Goal: Information Seeking & Learning: Learn about a topic

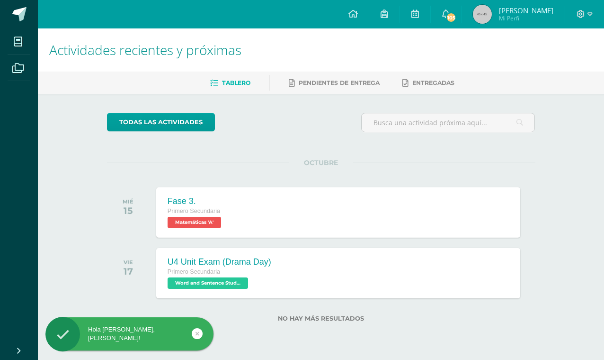
click at [449, 19] on span "105" at bounding box center [451, 17] width 10 height 10
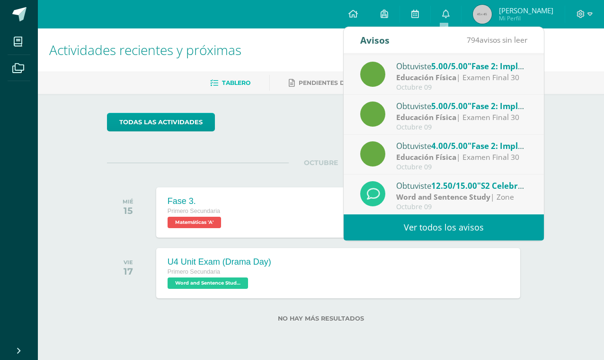
scroll to position [158, 0]
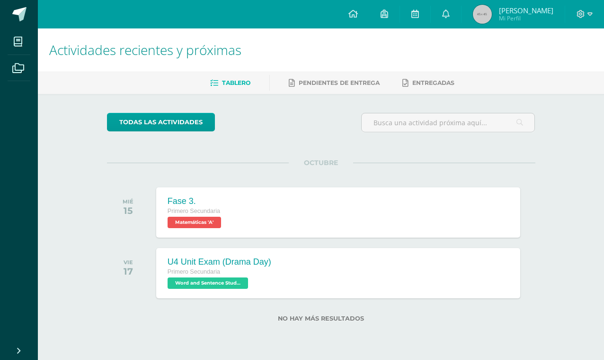
click at [534, 297] on div "VIE 17 U4 Unit Exam (Drama Day) Primero Secundaria Word and Sentence Study 'A' …" at bounding box center [321, 272] width 429 height 53
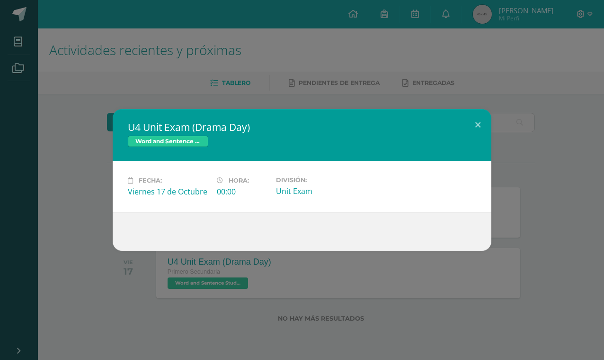
click at [483, 120] on button at bounding box center [478, 125] width 27 height 32
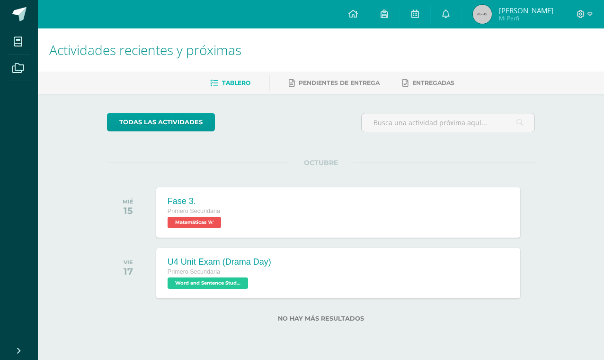
click at [448, 77] on link "Entregadas" at bounding box center [429, 82] width 52 height 15
click at [356, 86] on span "Pendientes de entrega" at bounding box center [339, 82] width 81 height 7
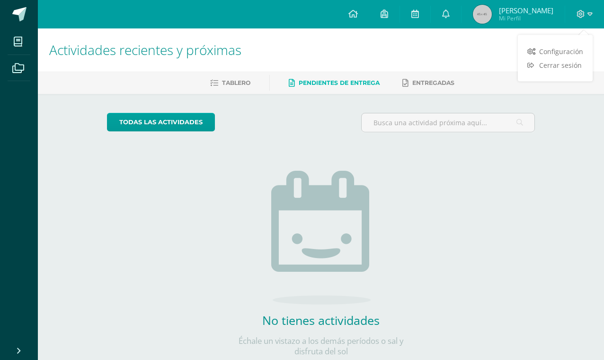
click at [511, 238] on div "todas las Actividades No tienes actividades Échale un vistazo a los demás perío…" at bounding box center [321, 240] width 467 height 293
click at [437, 15] on link at bounding box center [446, 14] width 30 height 28
click at [569, 234] on div "Actividades recientes y próximas Tablero Pendientes de entrega Entregadas todas…" at bounding box center [321, 207] width 567 height 358
click at [448, 10] on icon at bounding box center [446, 13] width 8 height 9
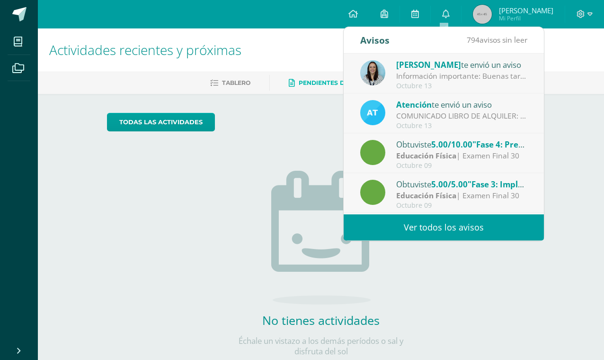
click at [518, 111] on div "COMUNICADO LIBRO DE ALQUILER: Estimados padres de familia, Les compartimos info…" at bounding box center [462, 115] width 132 height 11
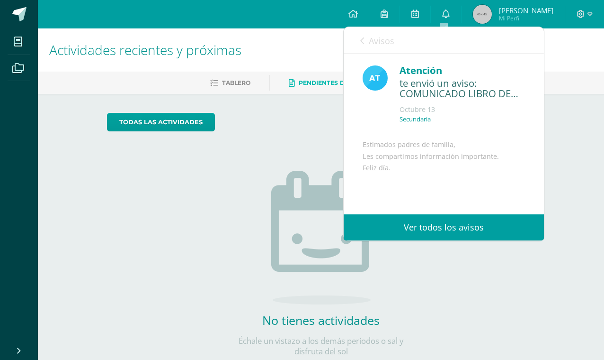
click at [360, 46] on link "Avisos" at bounding box center [377, 40] width 34 height 27
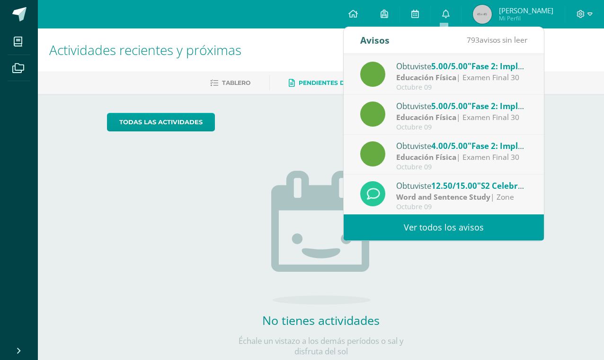
scroll to position [158, 0]
click at [515, 188] on span ""S2 Celebration of Knowledge #2"" at bounding box center [543, 185] width 132 height 11
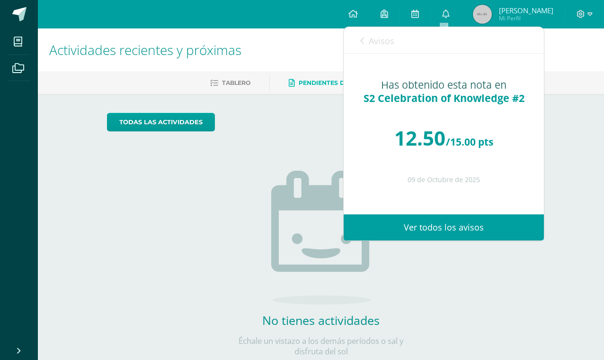
click at [373, 38] on span "Avisos" at bounding box center [382, 40] width 26 height 11
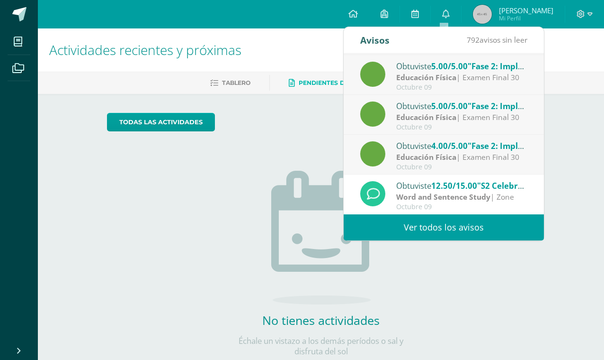
scroll to position [0, 23]
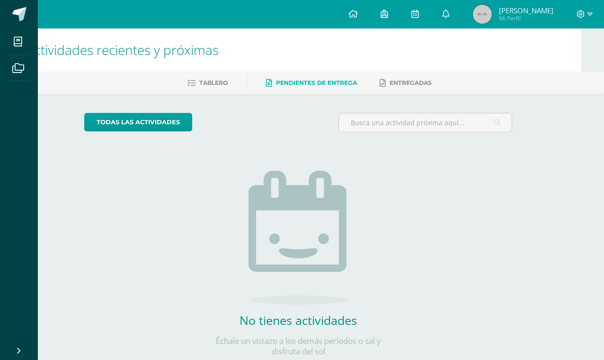
click at [391, 15] on link at bounding box center [384, 14] width 30 height 28
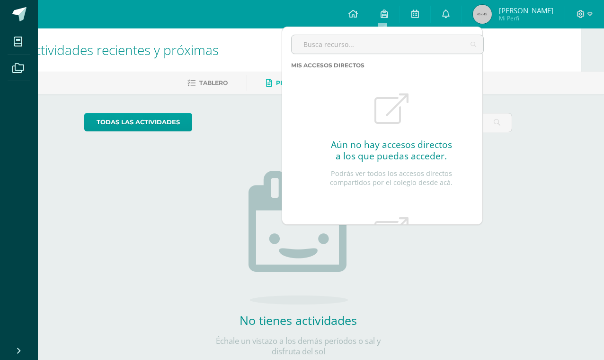
click at [552, 125] on div "Actividades recientes y próximas Tablero Pendientes de entrega Entregadas todas…" at bounding box center [298, 207] width 567 height 358
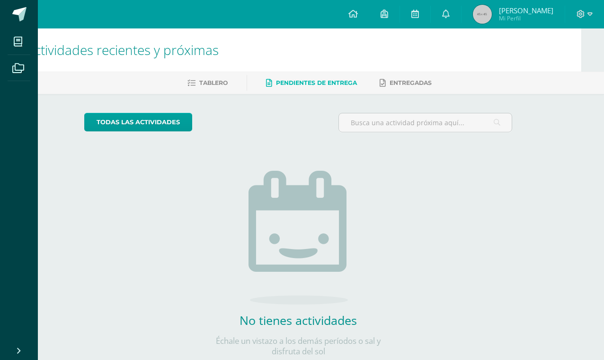
click at [416, 15] on icon at bounding box center [416, 13] width 8 height 9
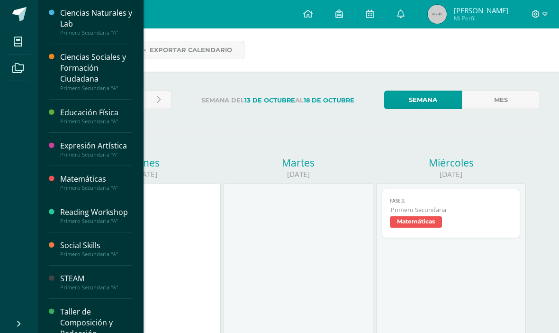
click at [5, 43] on li "Mis cursos" at bounding box center [19, 41] width 38 height 27
click at [76, 35] on div "Primero Secundaria "A"" at bounding box center [96, 32] width 72 height 7
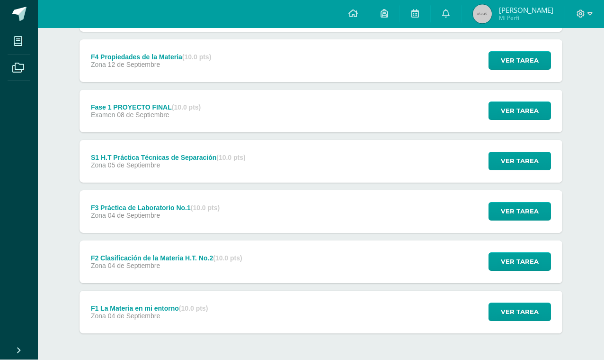
scroll to position [319, 0]
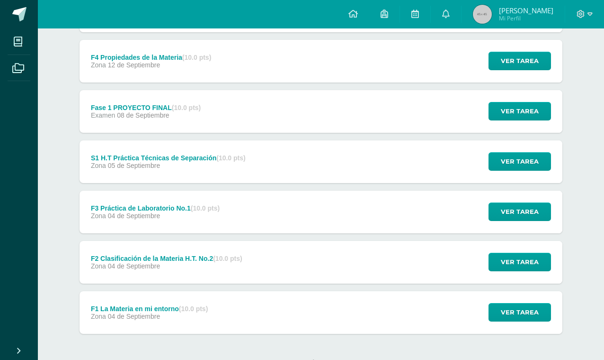
click at [527, 261] on span "Ver tarea" at bounding box center [520, 262] width 38 height 18
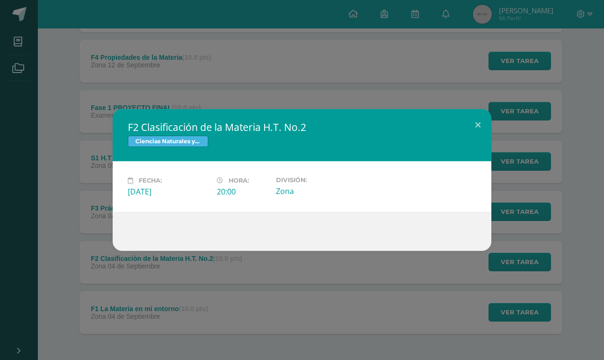
click at [468, 136] on button at bounding box center [478, 125] width 27 height 32
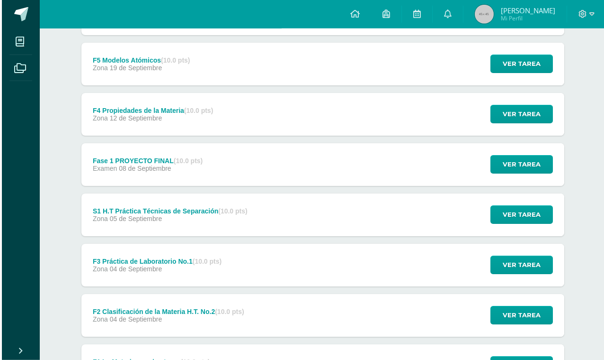
scroll to position [258, 0]
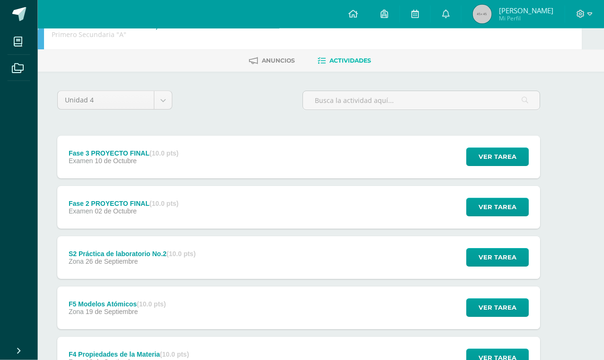
click at [109, 158] on span "10 de Octubre" at bounding box center [116, 161] width 42 height 8
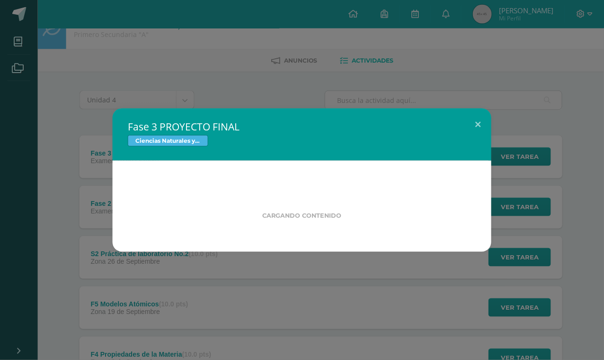
scroll to position [23, 23]
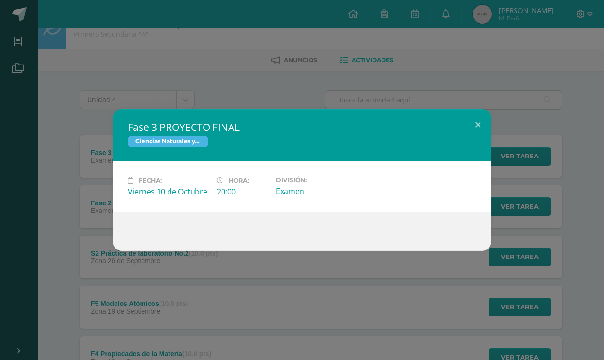
click at [468, 141] on button at bounding box center [478, 125] width 27 height 32
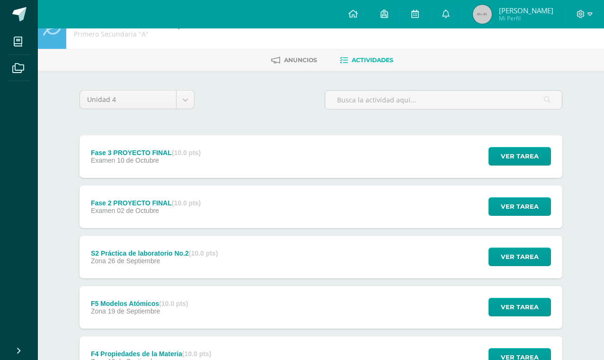
click at [81, 95] on body "Fase 3 PROYECTO FINAL Ciencias Naturales y Lab Fecha: Viernes 10 de Octubre Hor…" at bounding box center [302, 334] width 604 height 715
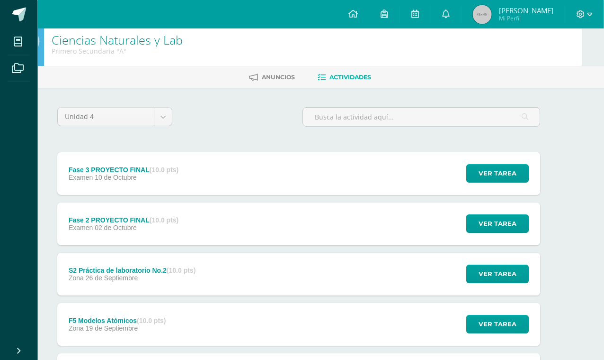
scroll to position [0, 22]
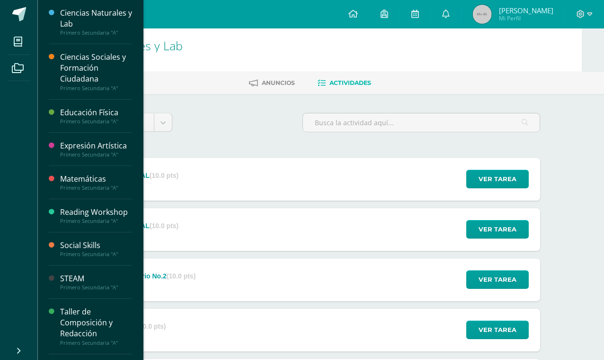
click at [19, 44] on icon at bounding box center [18, 41] width 9 height 9
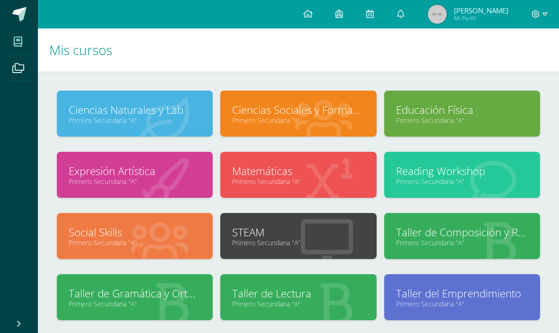
click at [511, 173] on link "Reading Workshop" at bounding box center [462, 170] width 132 height 15
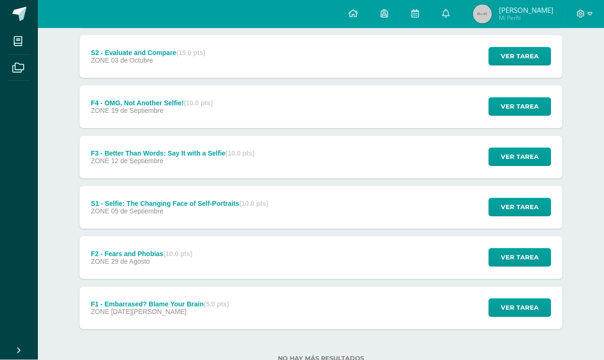
scroll to position [172, 0]
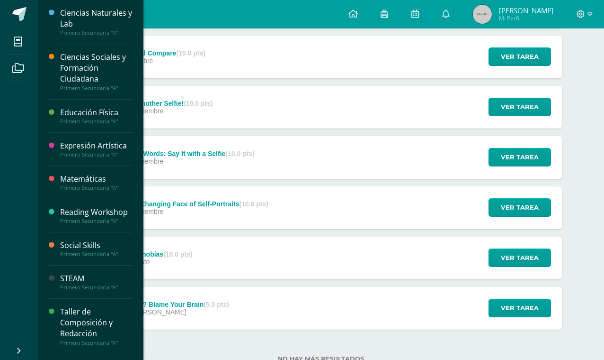
click at [16, 42] on icon at bounding box center [18, 41] width 9 height 9
click at [15, 46] on icon at bounding box center [18, 41] width 9 height 9
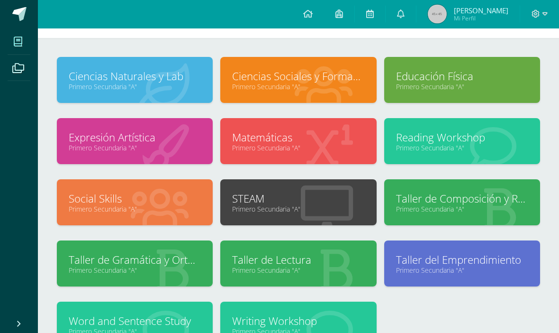
scroll to position [34, 0]
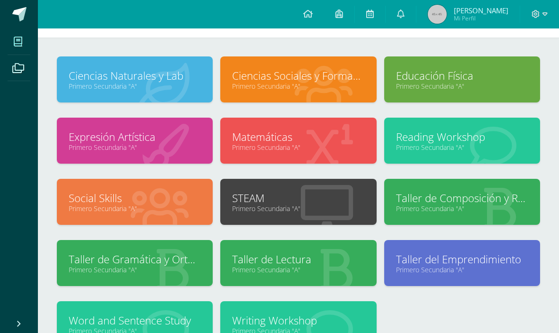
click at [248, 326] on link "Writing Workshop" at bounding box center [298, 320] width 132 height 15
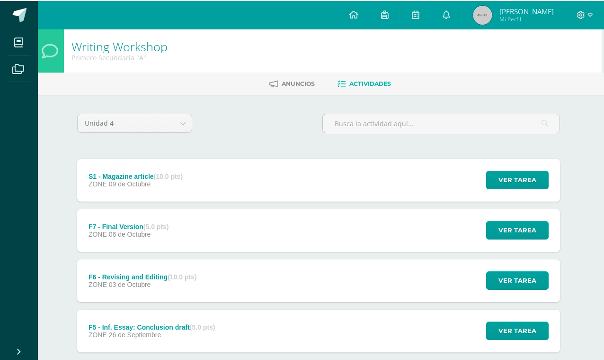
scroll to position [0, 2]
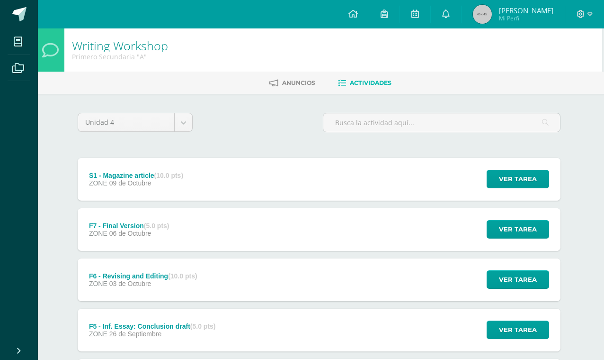
click at [16, 44] on icon at bounding box center [18, 41] width 9 height 9
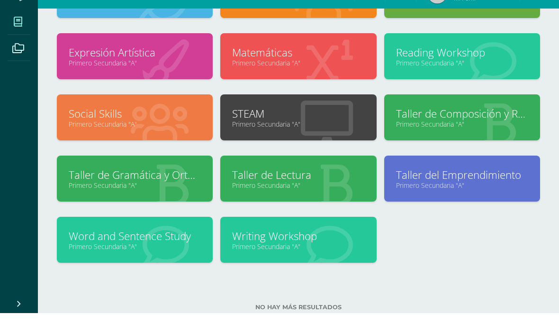
scroll to position [98, 0]
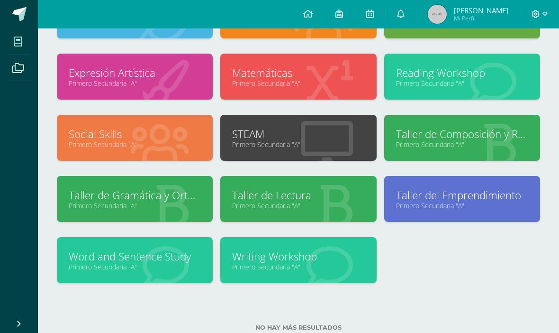
click at [165, 259] on link "Word and Sentence Study" at bounding box center [135, 256] width 132 height 15
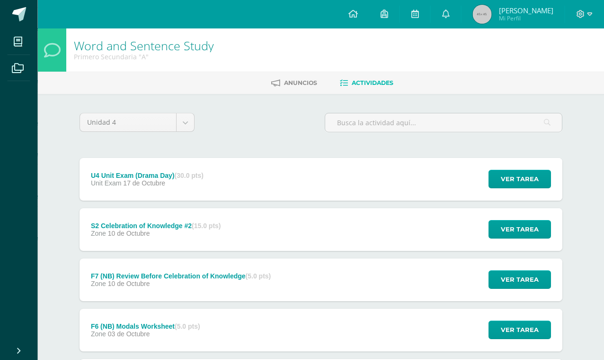
scroll to position [0, 0]
click at [71, 54] on div "Word and Sentence Study Primero Secundaria "A"" at bounding box center [143, 49] width 155 height 43
click at [27, 44] on span at bounding box center [18, 41] width 21 height 21
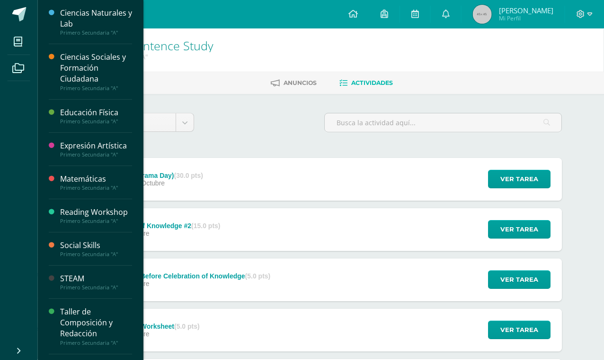
click at [18, 45] on icon at bounding box center [18, 41] width 9 height 9
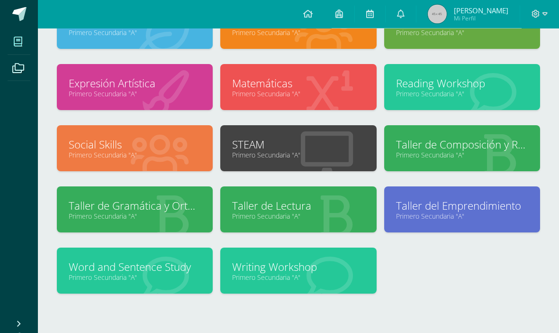
scroll to position [98, 0]
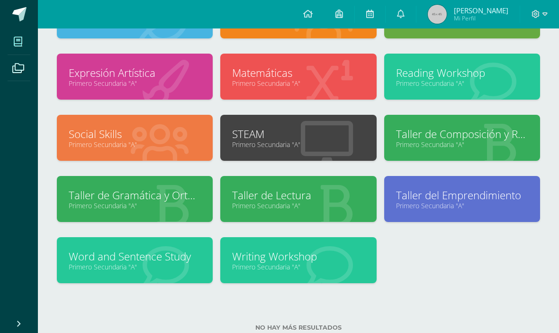
click at [251, 266] on link "Primero Secundaria "A"" at bounding box center [298, 266] width 132 height 9
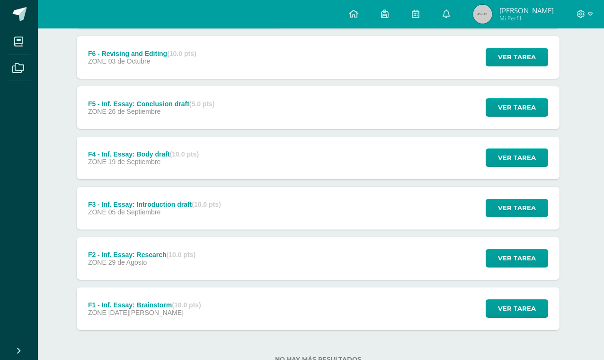
scroll to position [222, 2]
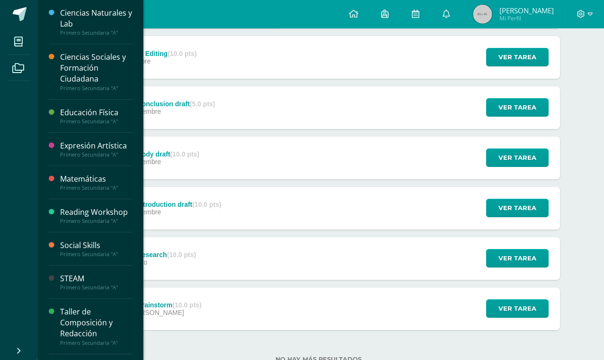
click at [17, 46] on icon at bounding box center [18, 41] width 9 height 9
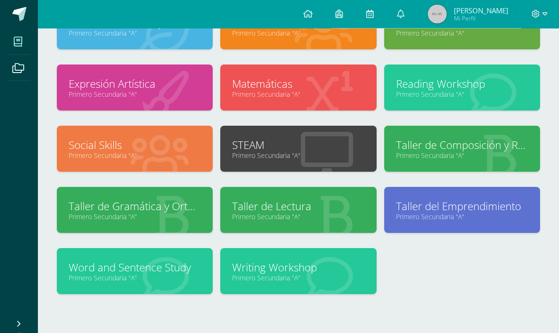
scroll to position [98, 0]
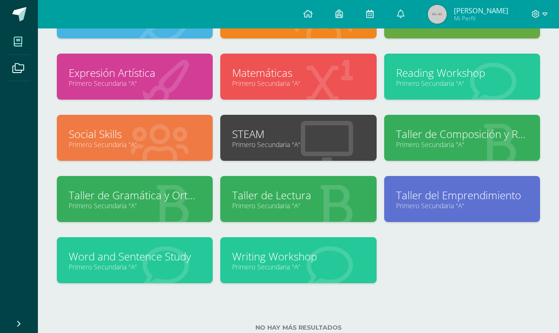
click at [95, 202] on link "Taller de Gramática y Ortografía" at bounding box center [135, 195] width 132 height 15
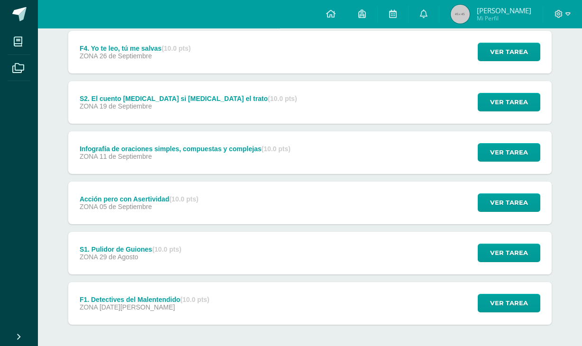
scroll to position [237, 0]
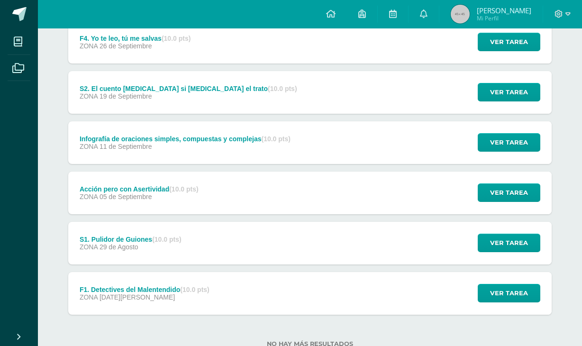
click at [342, 351] on div "No hay más resultados" at bounding box center [309, 337] width 483 height 44
click at [331, 291] on div "F1. Detectives del Malentendido (10.0 pts) ZONA 22 de Agosto Ver tarea F1. Dete…" at bounding box center [309, 293] width 483 height 43
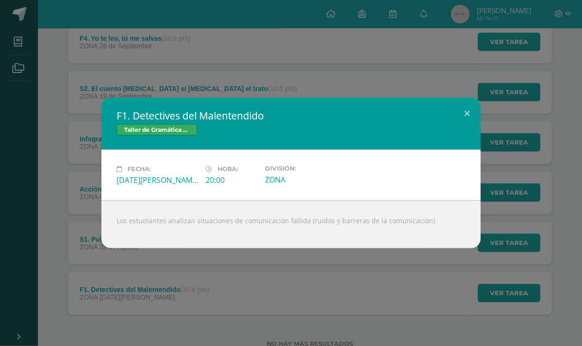
click at [405, 243] on div "Los estudiantes analizan situaciones de comunicación fallida (ruidos y barreras…" at bounding box center [290, 224] width 379 height 48
click at [479, 123] on button at bounding box center [466, 114] width 27 height 32
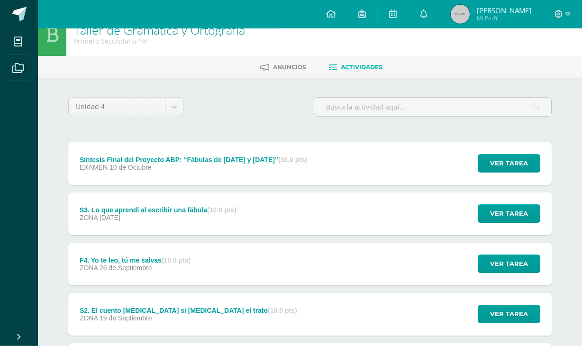
scroll to position [0, 0]
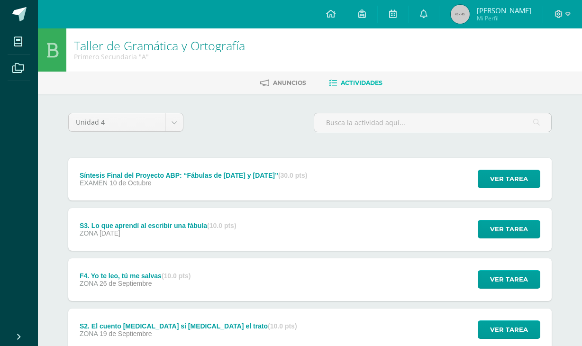
click at [16, 45] on icon at bounding box center [18, 41] width 9 height 9
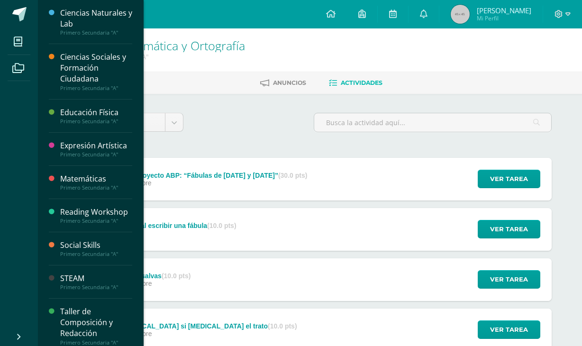
click at [15, 44] on icon at bounding box center [18, 41] width 9 height 9
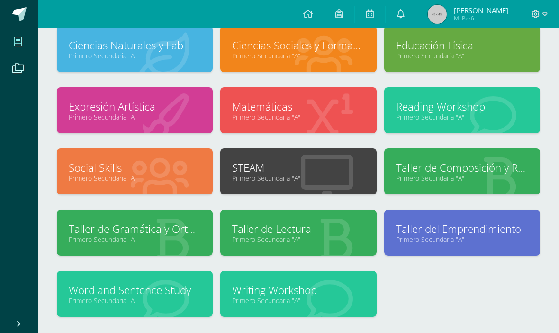
scroll to position [98, 0]
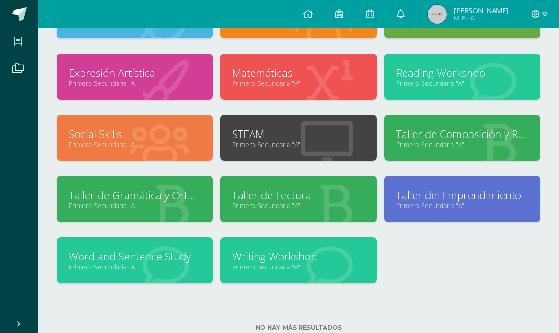
click at [176, 262] on link "Word and Sentence Study" at bounding box center [135, 256] width 132 height 15
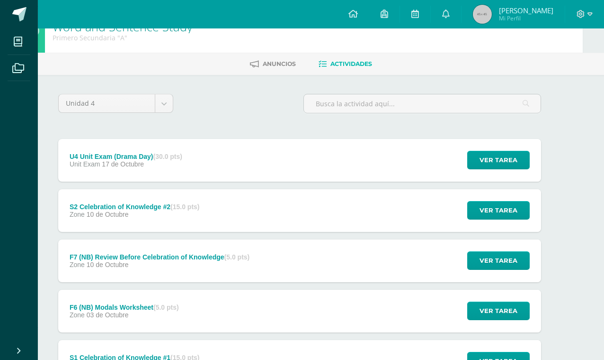
scroll to position [0, 21]
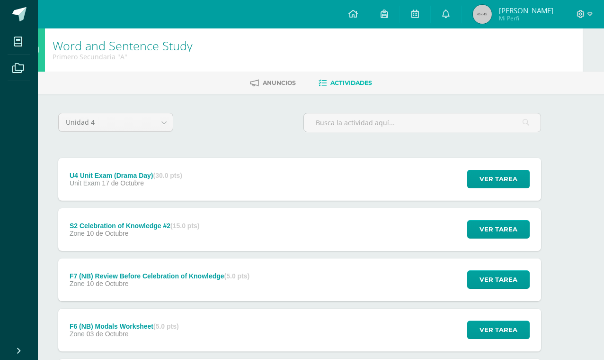
click at [160, 122] on body "Mis cursos Archivos Cerrar panel Ciencias Naturales y Lab Primero Secundaria "A…" at bounding box center [281, 357] width 604 height 715
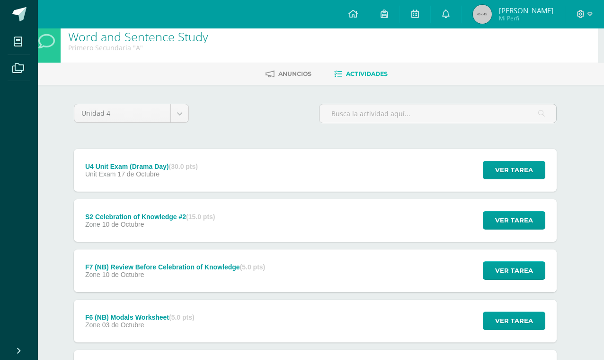
scroll to position [11, 4]
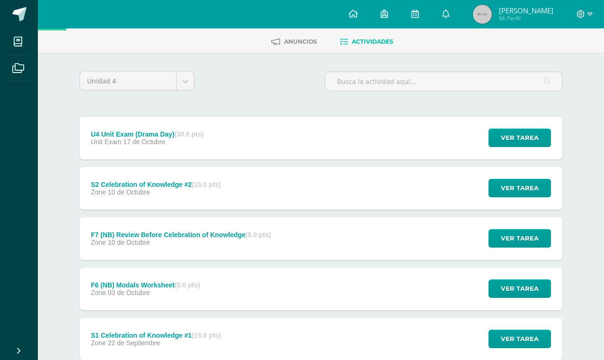
click at [531, 142] on span "Ver tarea" at bounding box center [520, 138] width 38 height 18
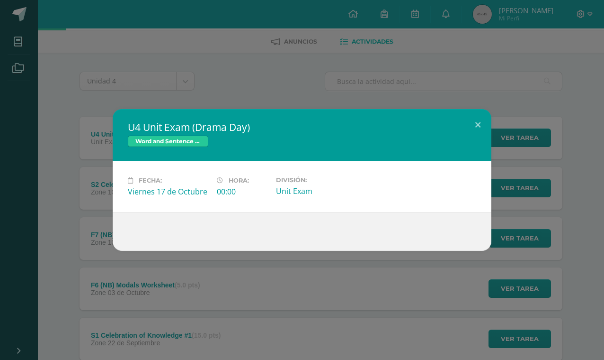
click at [478, 131] on button at bounding box center [478, 125] width 27 height 32
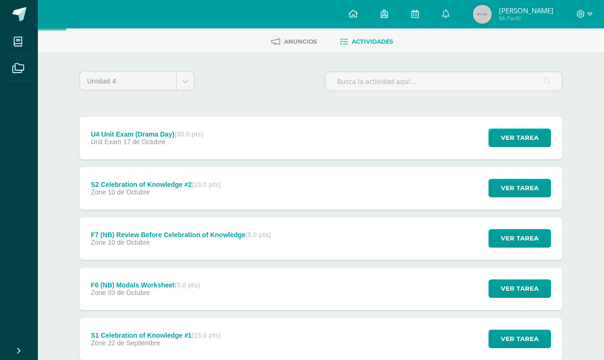
click at [537, 185] on span "Ver tarea" at bounding box center [520, 188] width 38 height 18
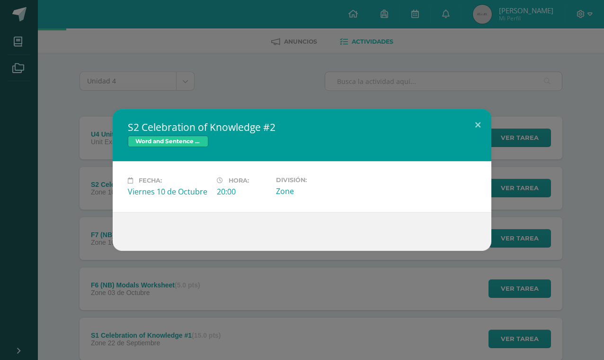
click at [480, 137] on button at bounding box center [478, 125] width 27 height 32
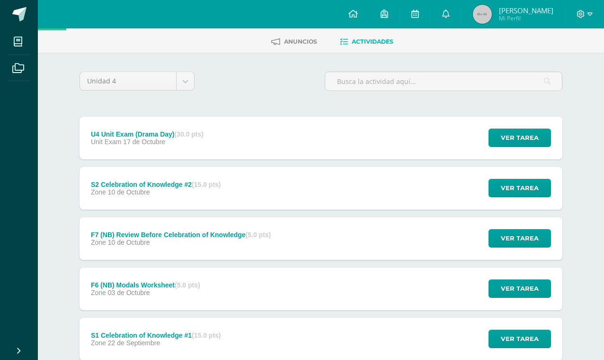
click at [178, 89] on body "Mis cursos Archivos Cerrar panel Ciencias Naturales y Lab Primero Secundaria "A…" at bounding box center [302, 316] width 604 height 715
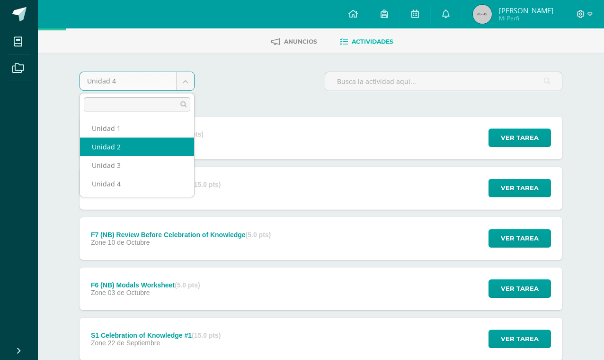
select select "Unidad 2"
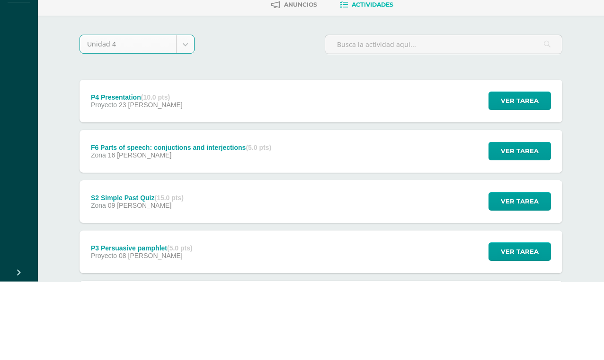
select select "Unidad 4"
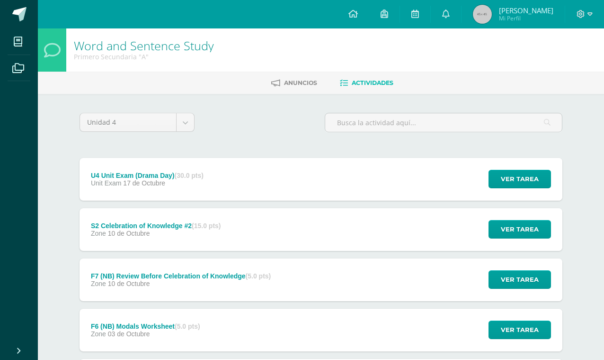
click at [298, 83] on span "Anuncios" at bounding box center [300, 82] width 33 height 7
click at [314, 77] on link "Anuncios" at bounding box center [294, 82] width 46 height 15
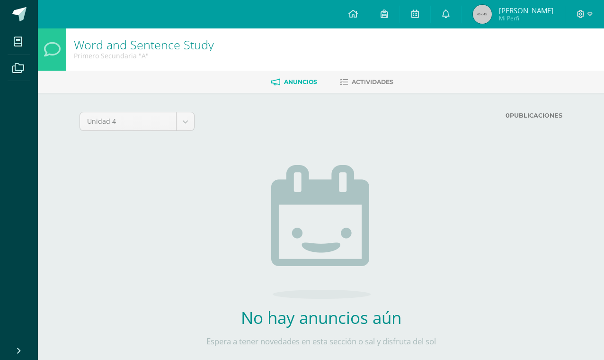
scroll to position [7, 0]
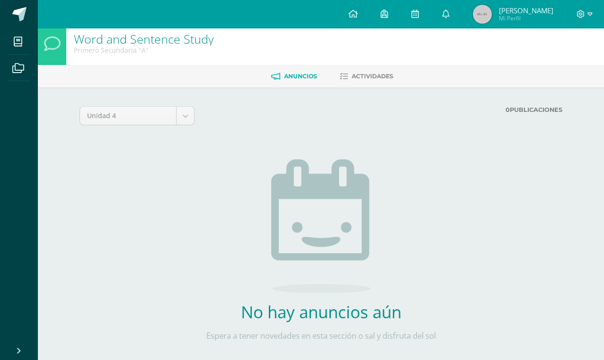
click at [390, 70] on link "Actividades" at bounding box center [367, 76] width 54 height 15
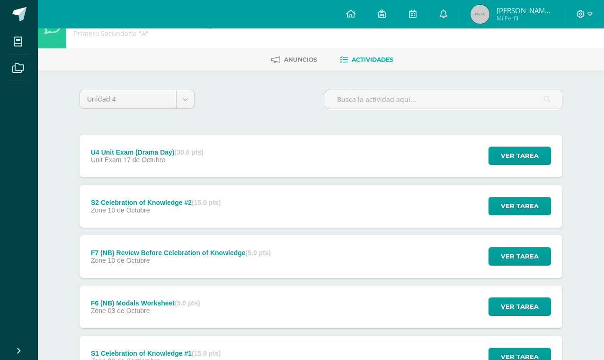
click at [344, 101] on input "text" at bounding box center [443, 99] width 237 height 18
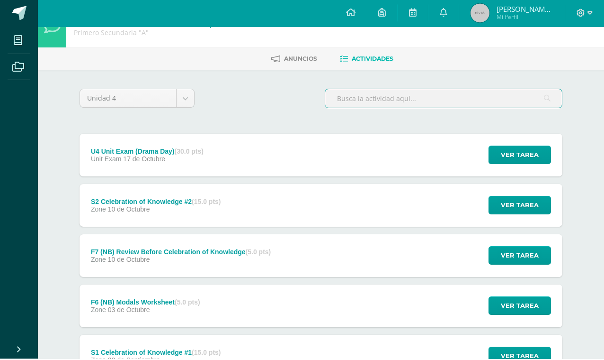
scroll to position [22, 0]
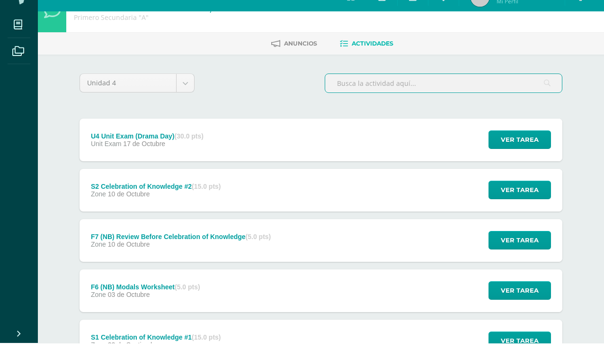
type input "F"
type input "Drama day"
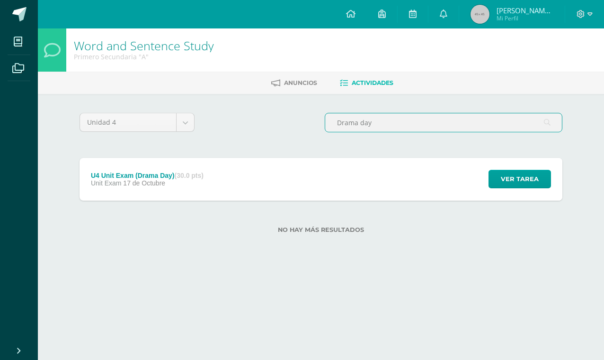
click at [401, 185] on div "U4 Unit Exam (Drama Day) (30.0 pts) Unit Exam 17 de Octubre Ver tarea U4 Unit E…" at bounding box center [321, 179] width 483 height 43
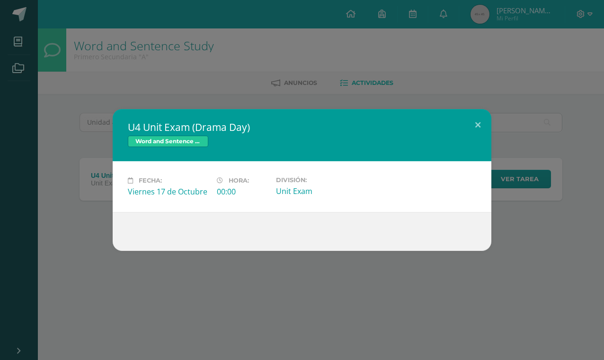
click at [192, 135] on span "Word and Sentence Study" at bounding box center [168, 140] width 81 height 11
click at [473, 122] on button at bounding box center [478, 125] width 27 height 32
